Goal: Task Accomplishment & Management: Manage account settings

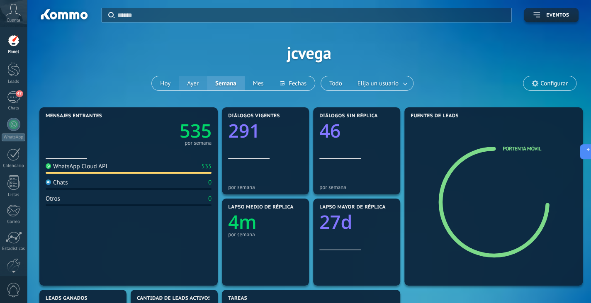
scroll to position [12, 0]
click at [16, 92] on span "47" at bounding box center [19, 93] width 7 height 7
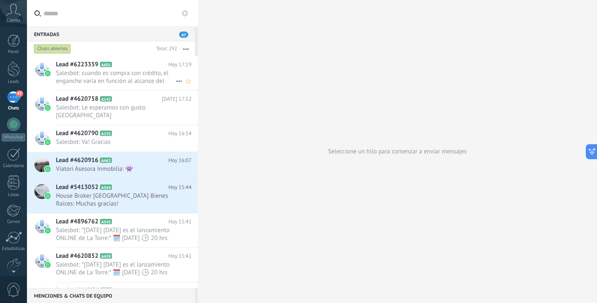
click at [129, 80] on span "Salesbot: cuando es compra con crédito, el enganche varía en función al alcance…" at bounding box center [116, 77] width 120 height 16
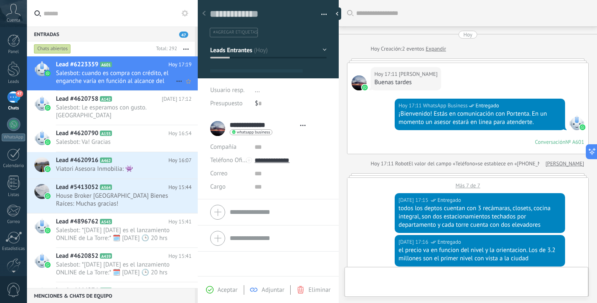
type textarea "**********"
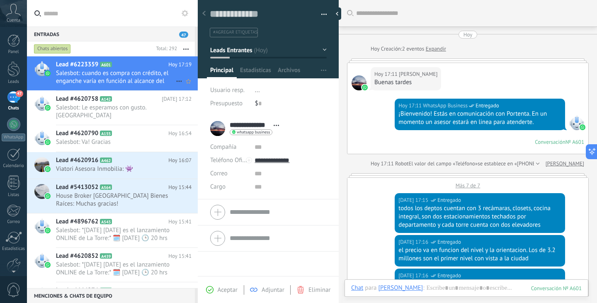
scroll to position [453, 0]
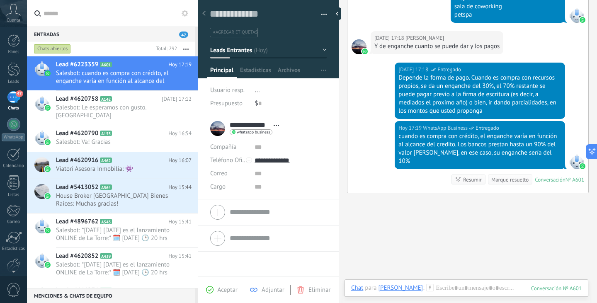
click at [324, 49] on button "Leads Entrantes" at bounding box center [268, 50] width 117 height 15
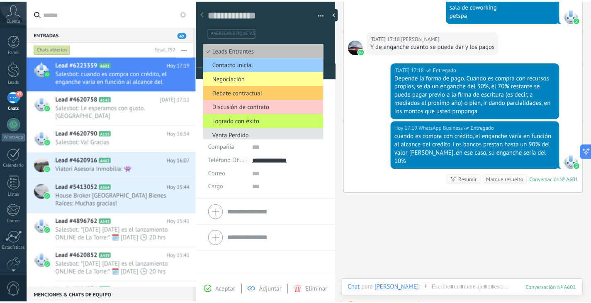
scroll to position [4, 0]
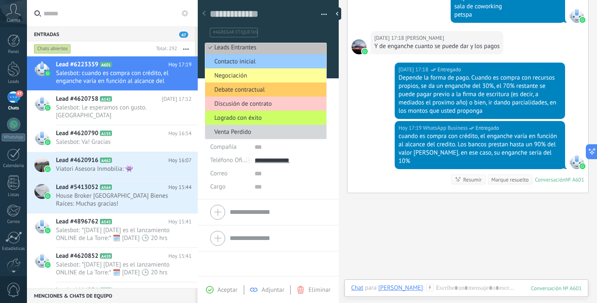
click at [334, 157] on li "**********" at bounding box center [268, 158] width 141 height 84
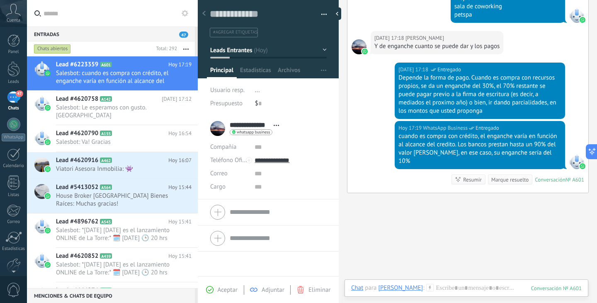
click at [320, 12] on button "button" at bounding box center [321, 14] width 12 height 12
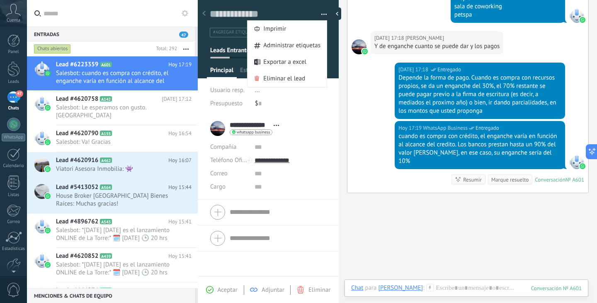
click at [320, 12] on button "button" at bounding box center [321, 14] width 12 height 12
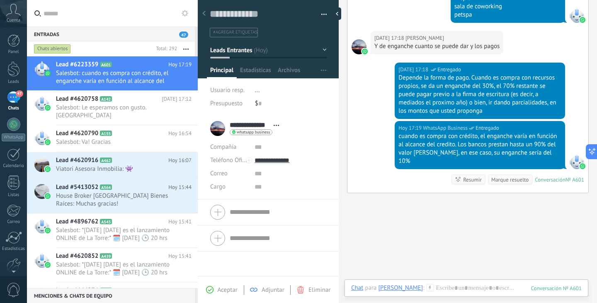
click at [250, 33] on span "#agregar etiquetas" at bounding box center [235, 32] width 44 height 6
click at [6, 50] on div "Panel" at bounding box center [14, 51] width 24 height 5
